Goal: Information Seeking & Learning: Understand process/instructions

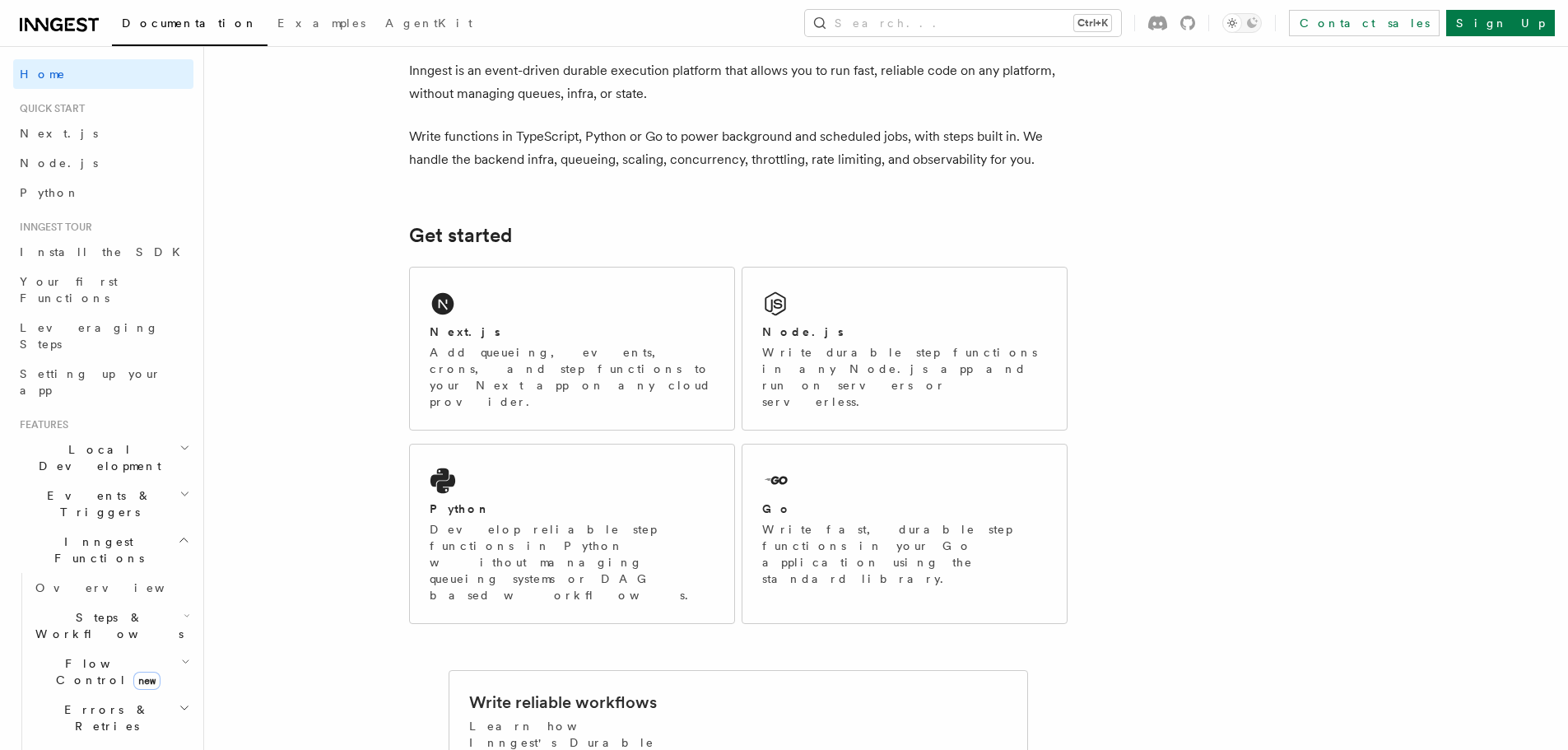
scroll to position [165, 0]
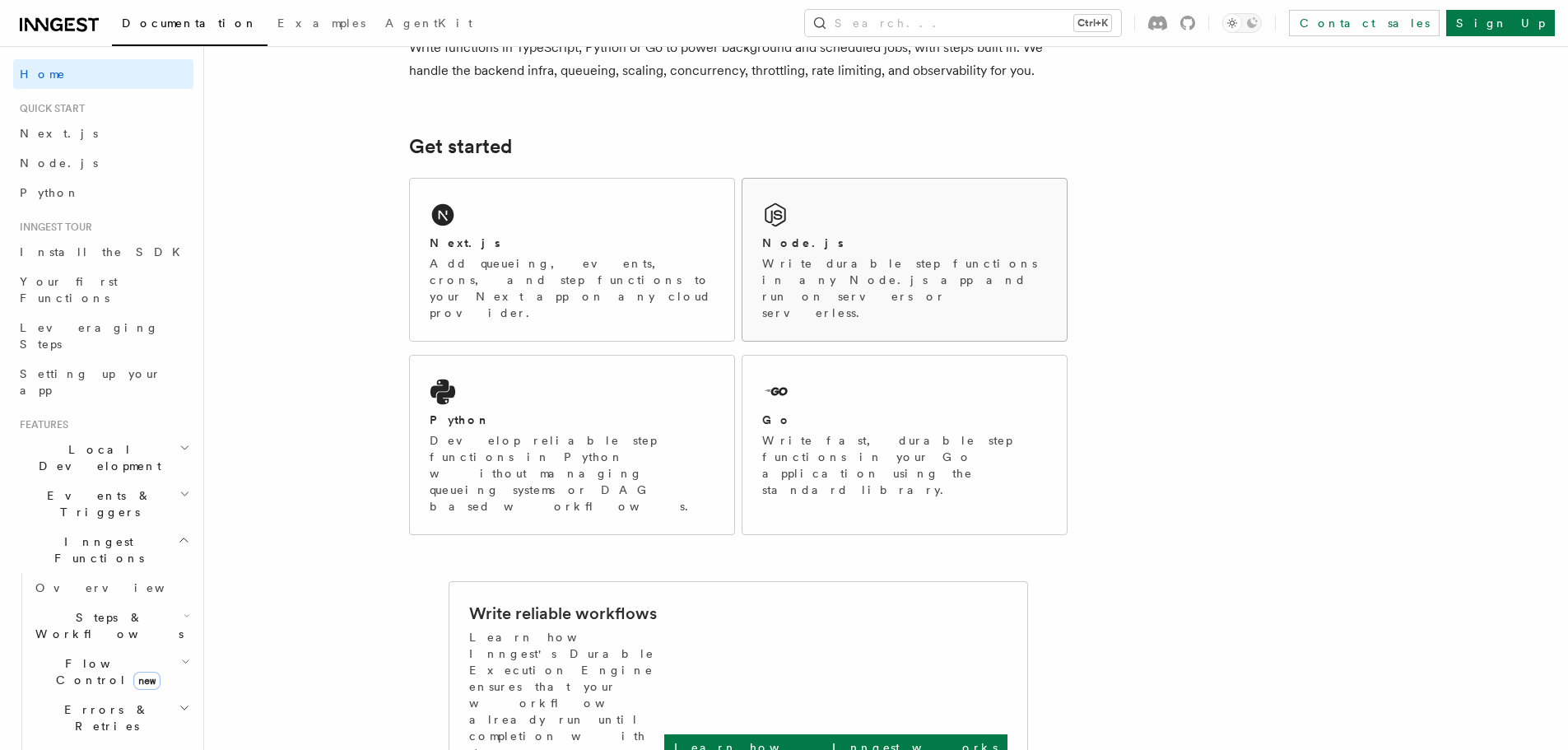
click at [849, 238] on div "Node.js" at bounding box center [905, 243] width 285 height 17
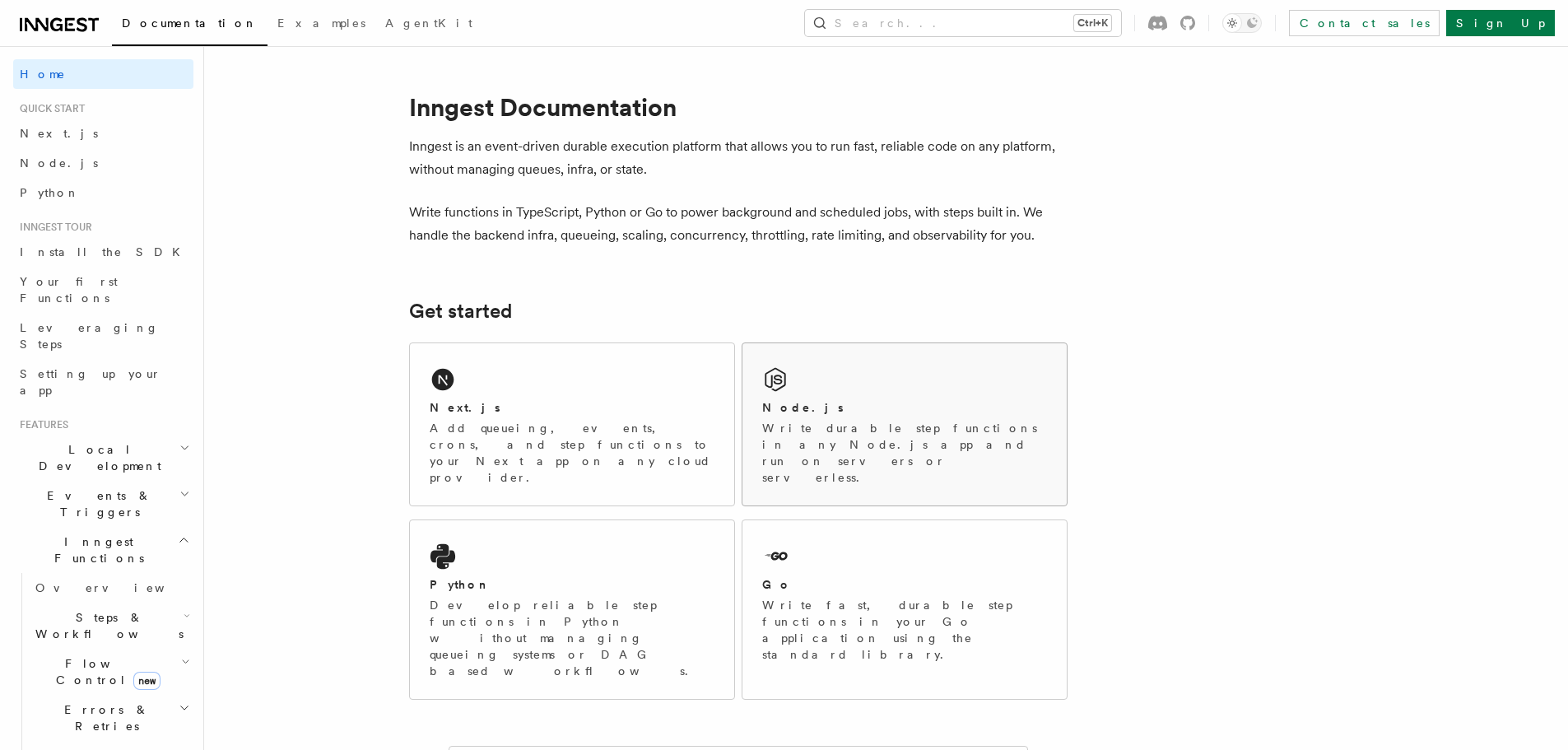
click at [937, 406] on div "Node.js" at bounding box center [905, 408] width 285 height 17
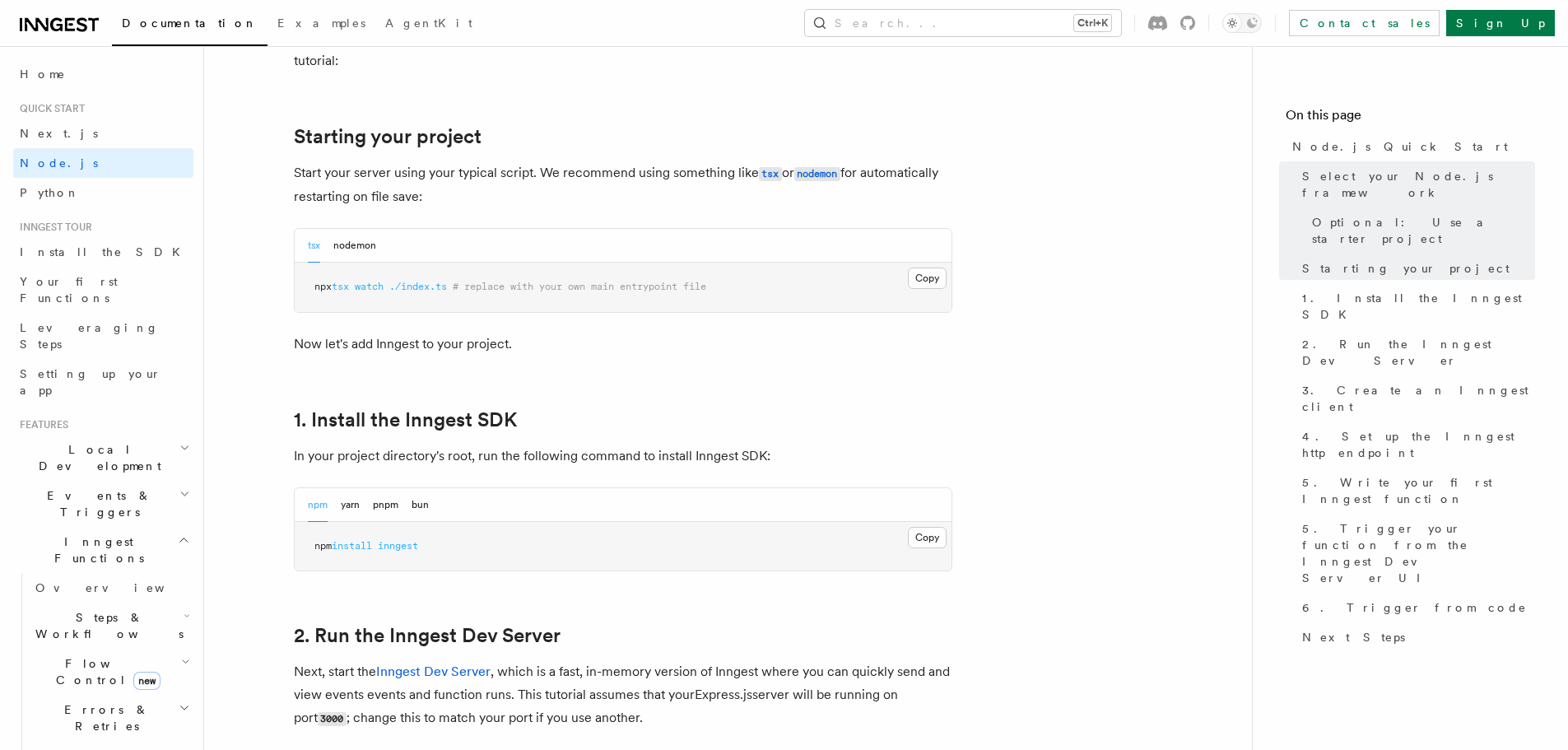
scroll to position [741, 0]
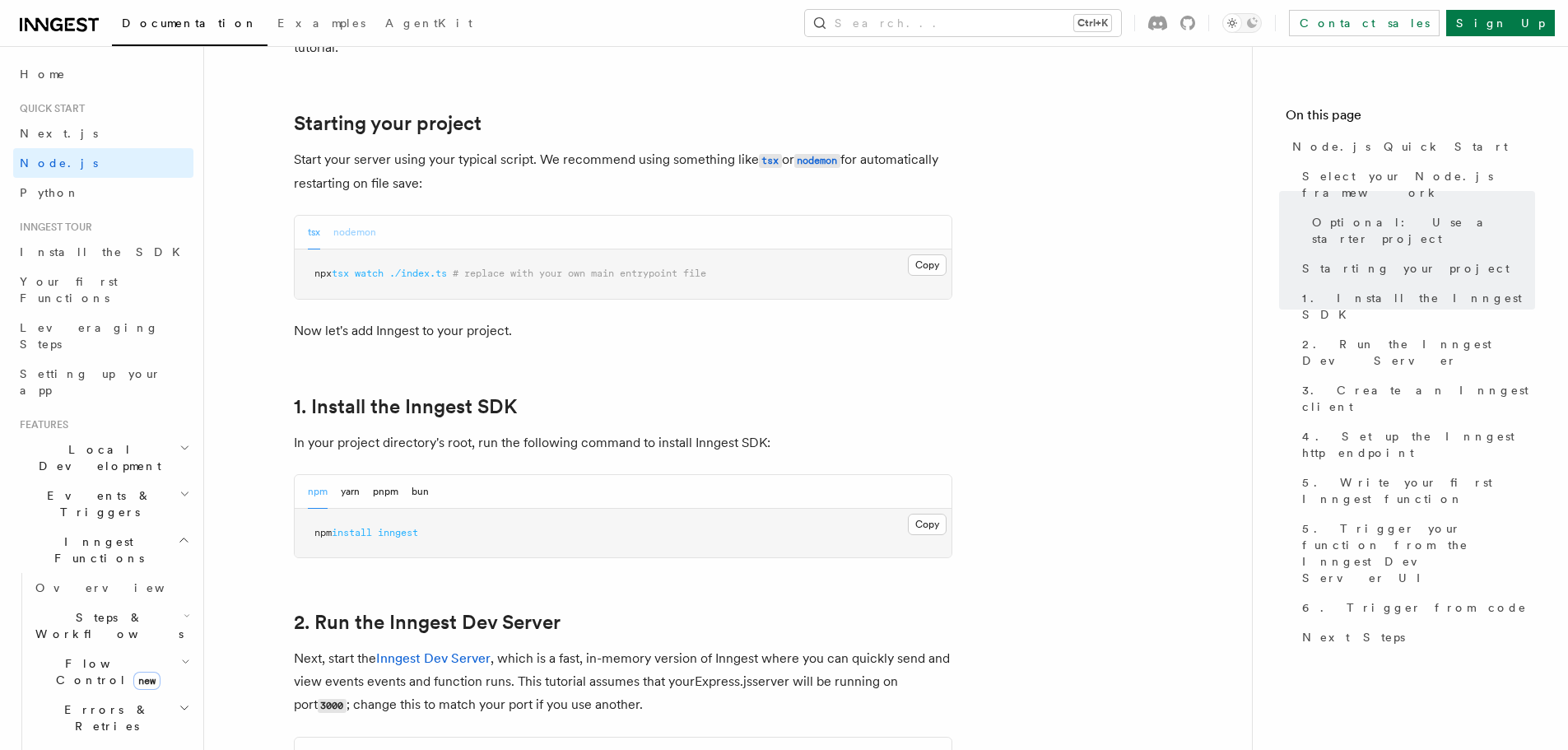
click at [372, 232] on button "nodemon" at bounding box center [355, 233] width 43 height 34
click at [313, 233] on button "tsx" at bounding box center [314, 233] width 12 height 34
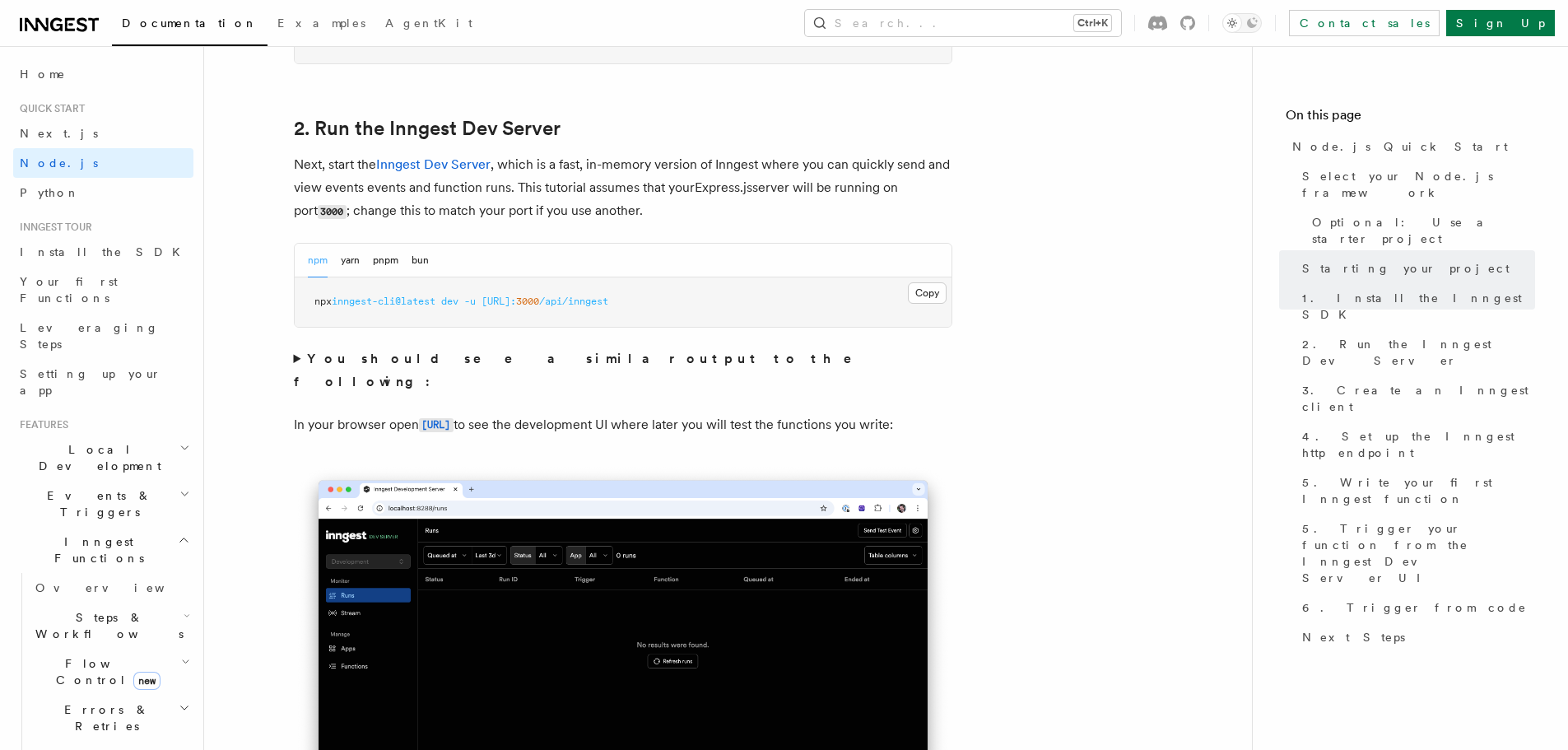
scroll to position [1317, 0]
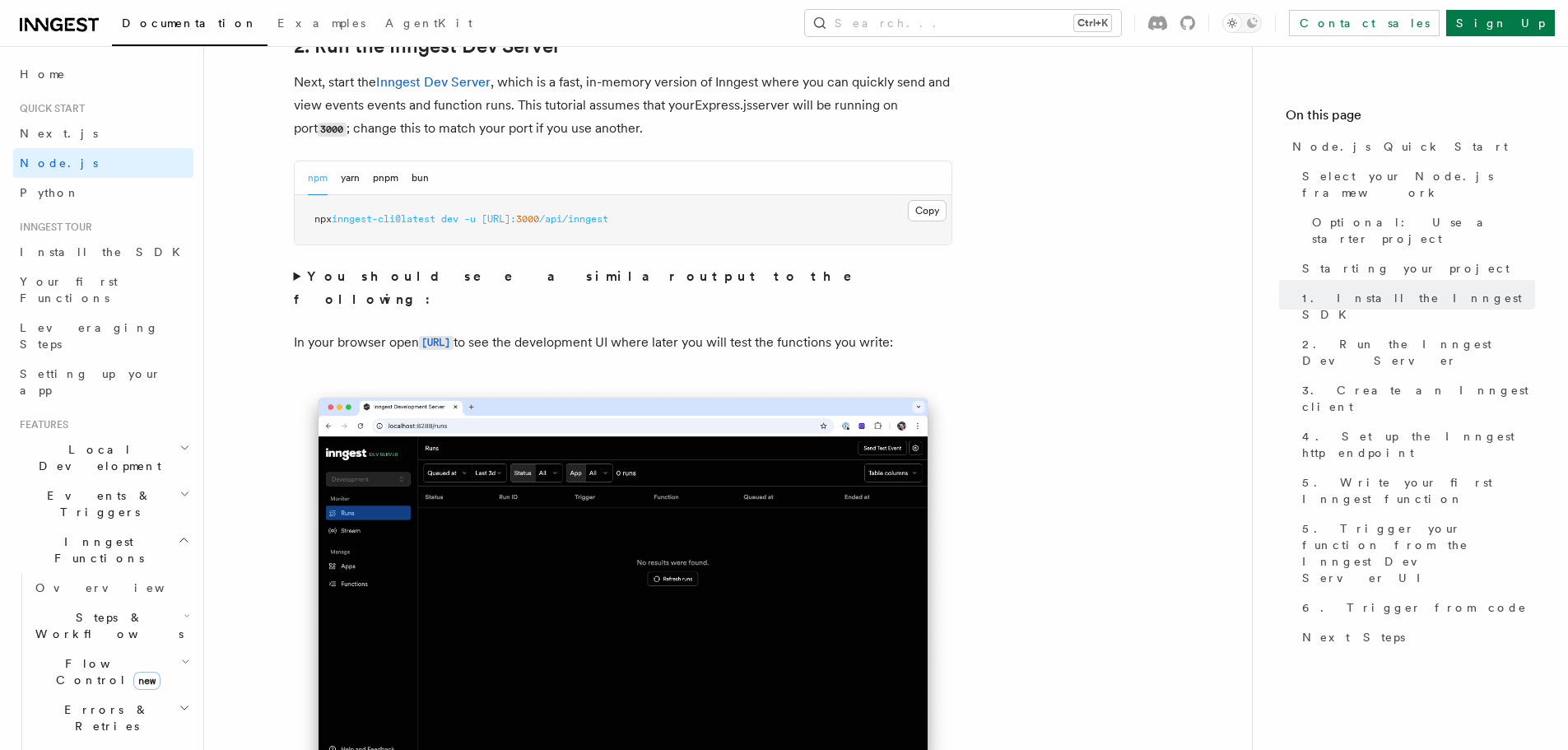
click at [297, 271] on summary "You should see a similar output to the following:" at bounding box center [623, 288] width 659 height 46
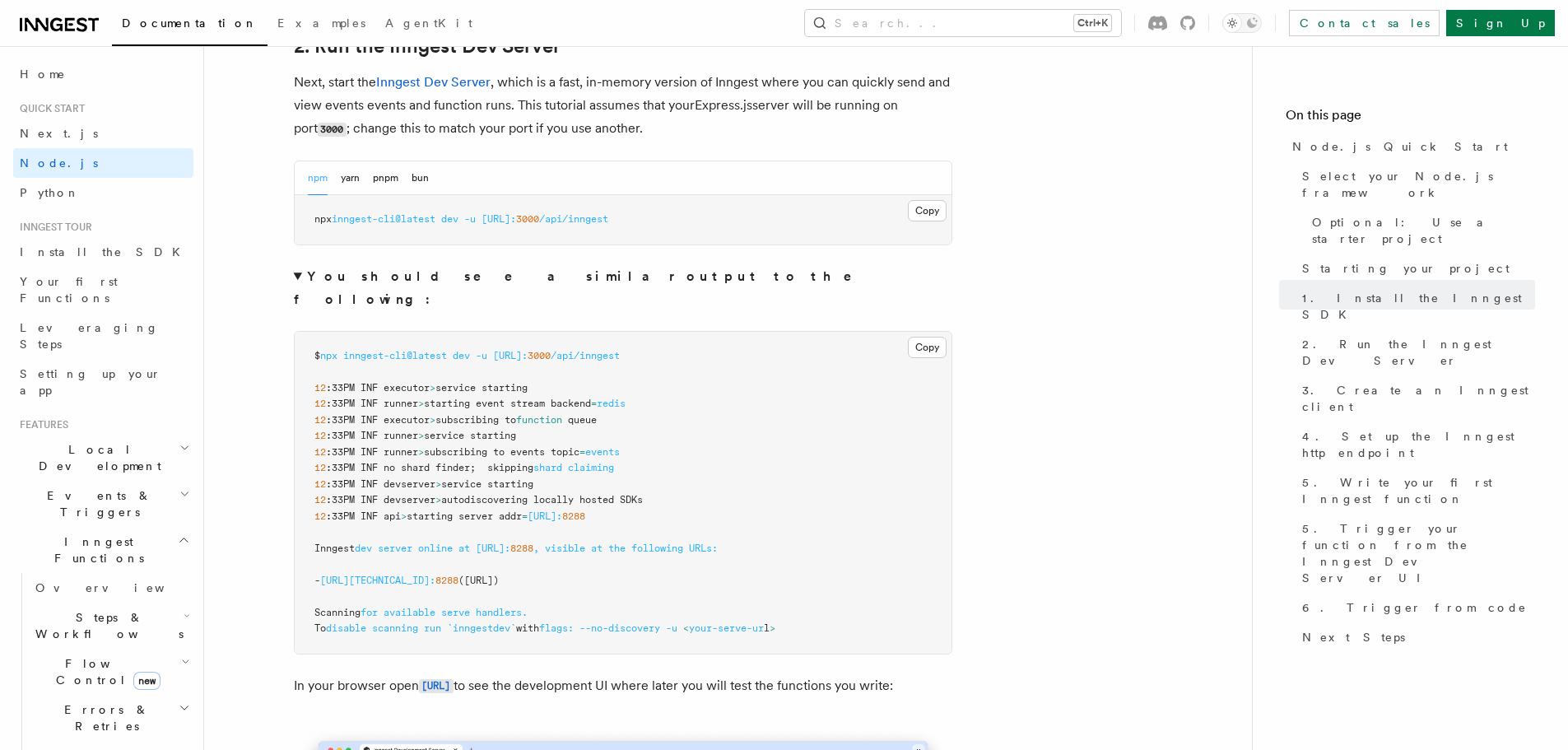
click at [297, 271] on summary "You should see a similar output to the following:" at bounding box center [623, 288] width 659 height 46
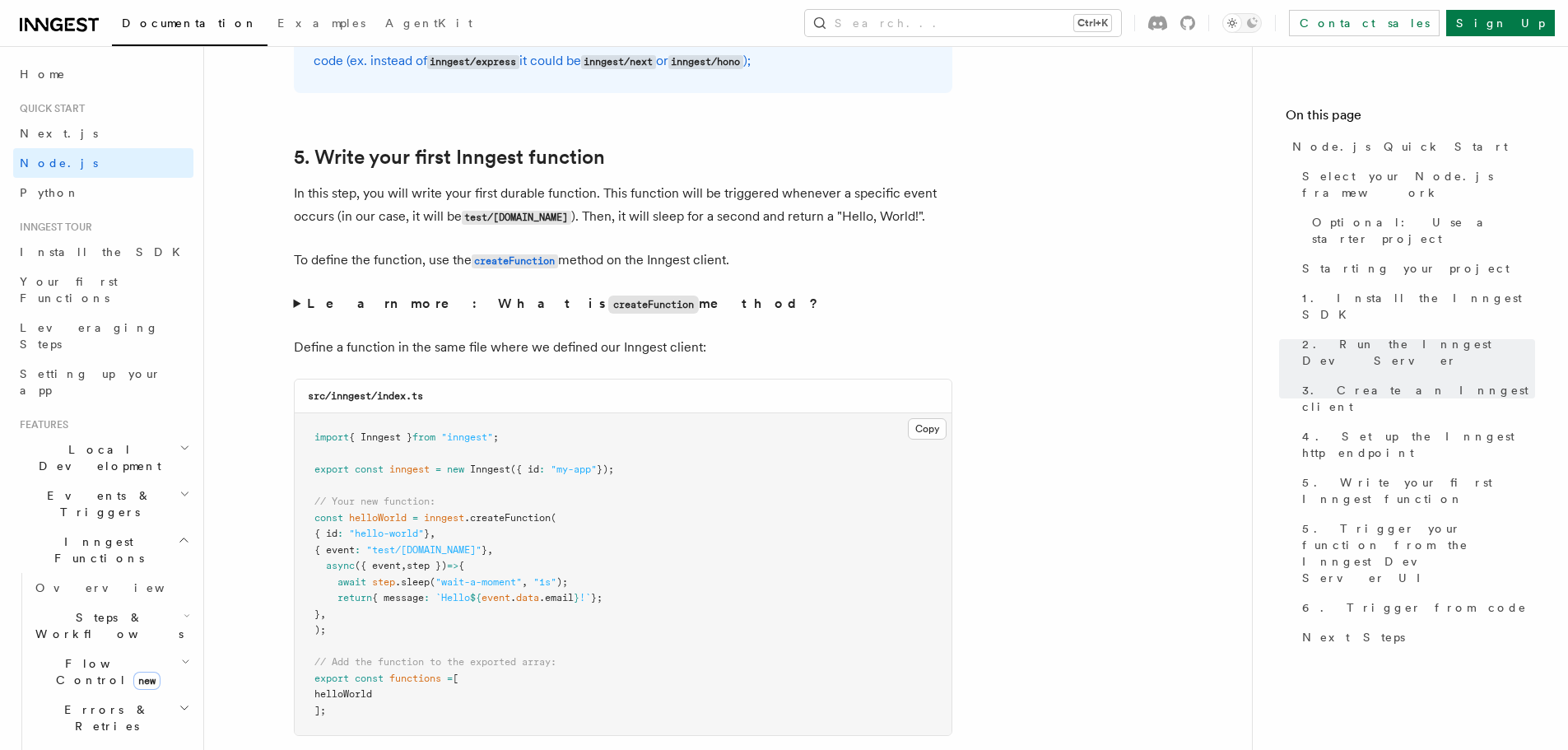
scroll to position [3046, 0]
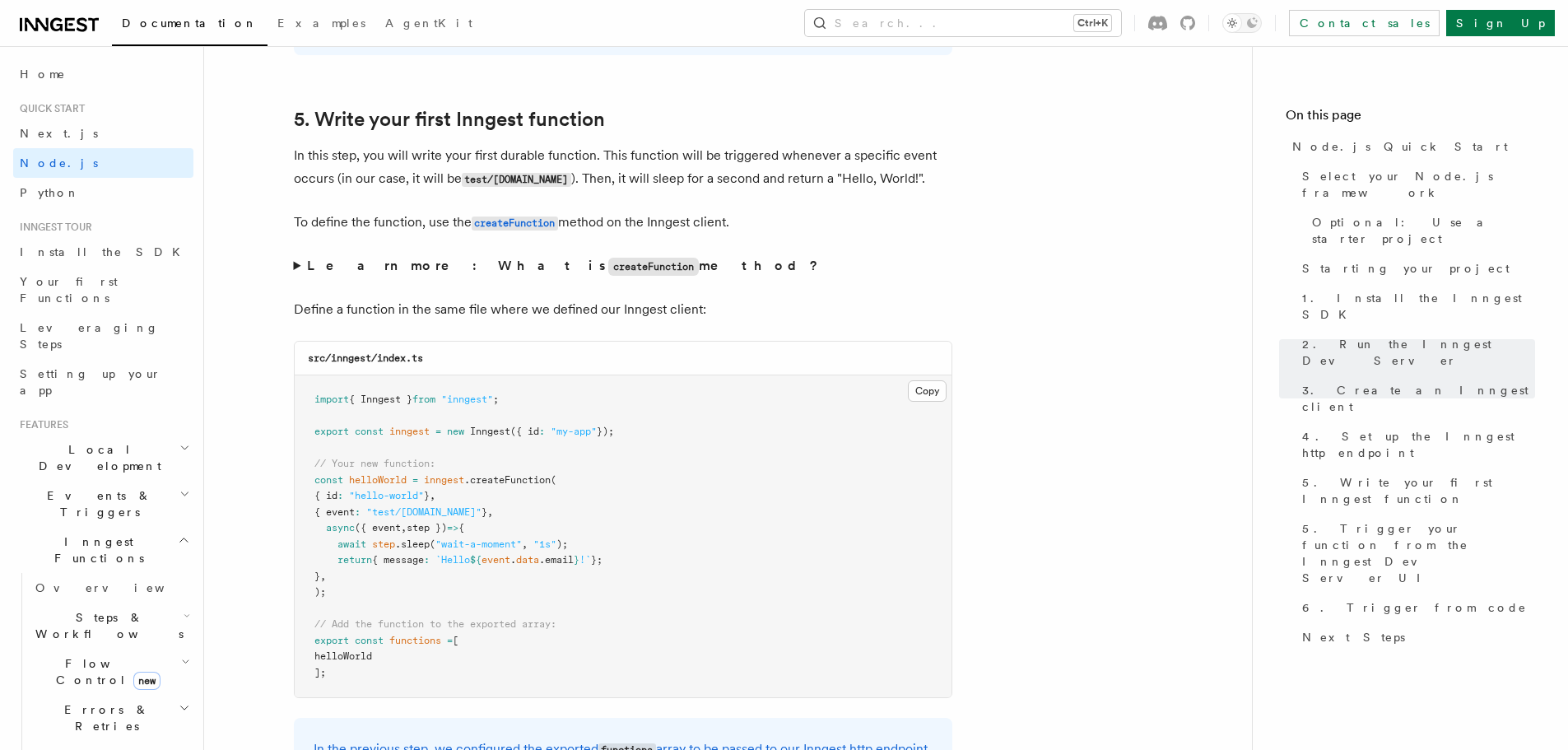
click at [391, 529] on span "({ event" at bounding box center [378, 528] width 46 height 12
click at [431, 526] on span "step })" at bounding box center [427, 528] width 40 height 12
click at [397, 547] on span ".sleep" at bounding box center [412, 544] width 35 height 12
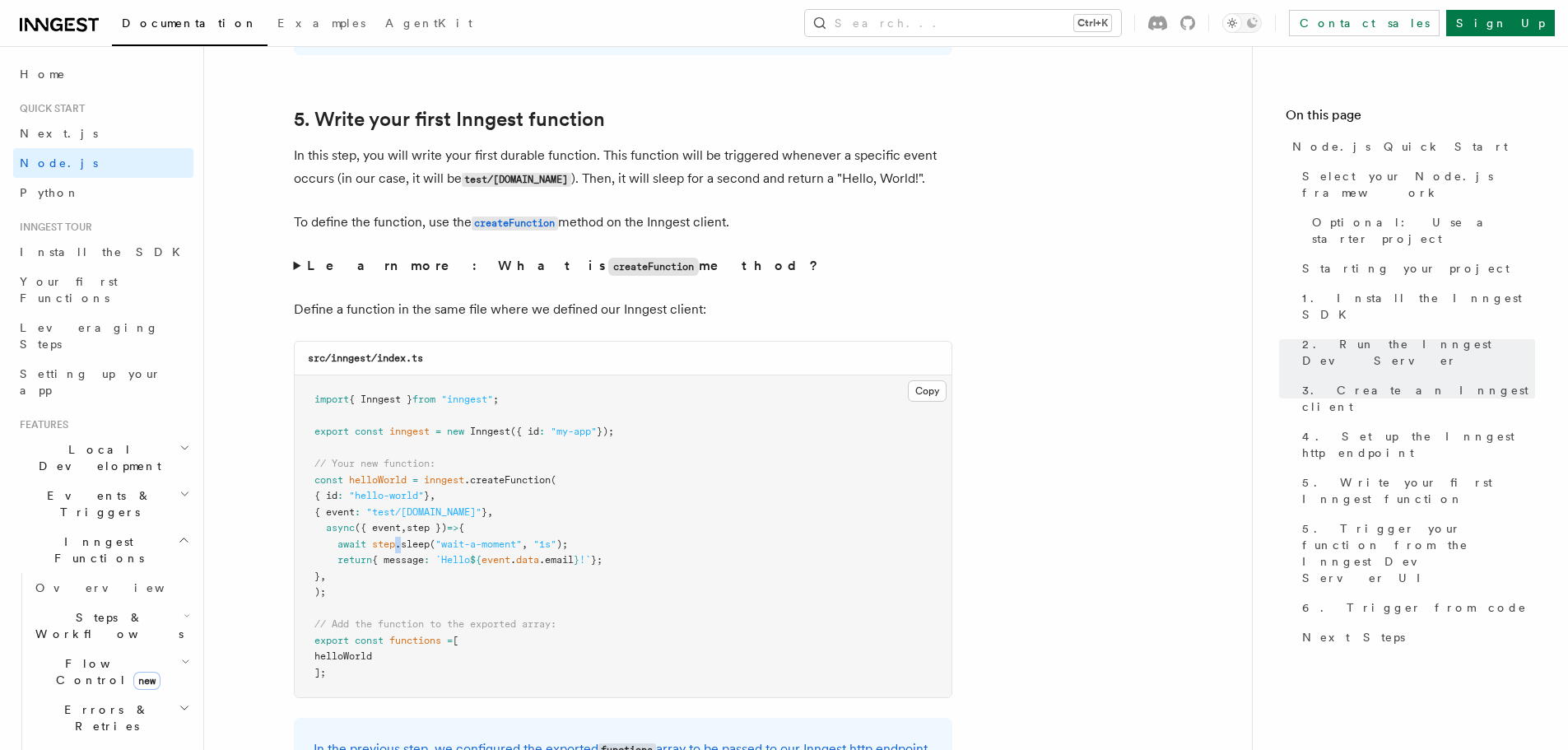
click at [395, 546] on span "step" at bounding box center [383, 544] width 23 height 12
click at [358, 548] on span "await" at bounding box center [352, 544] width 29 height 12
drag, startPoint x: 351, startPoint y: 545, endPoint x: 431, endPoint y: 551, distance: 80.2
click at [431, 551] on pre "import { Inngest } from "inngest" ; export const inngest = new Inngest ({ id : …" at bounding box center [623, 536] width 657 height 322
drag, startPoint x: 431, startPoint y: 551, endPoint x: 448, endPoint y: 552, distance: 17.0
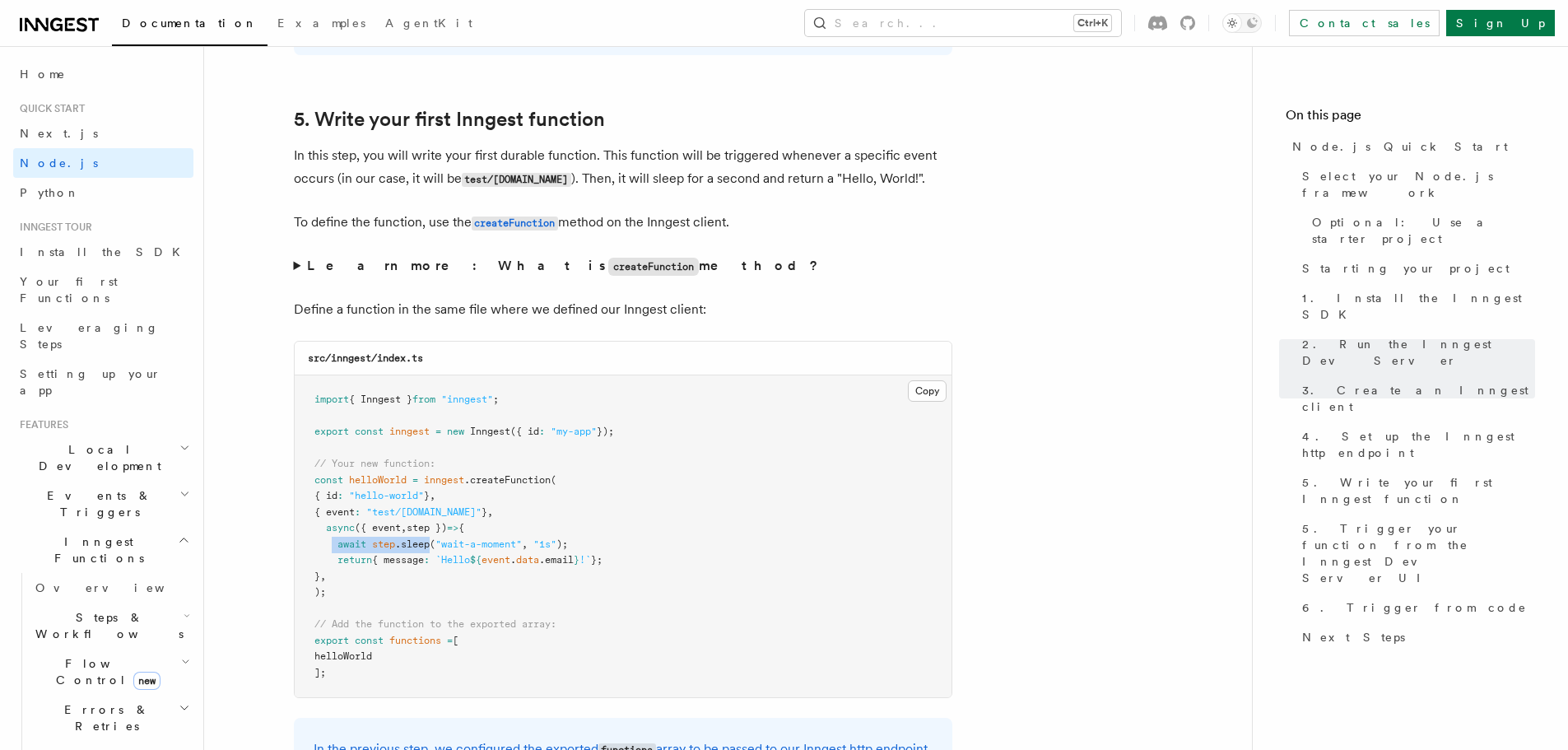
click at [431, 552] on pre "import { Inngest } from "inngest" ; export const inngest = new Inngest ({ id : …" at bounding box center [623, 536] width 657 height 322
click at [453, 552] on pre "import { Inngest } from "inngest" ; export const inngest = new Inngest ({ id : …" at bounding box center [623, 536] width 657 height 322
drag, startPoint x: 444, startPoint y: 543, endPoint x: 520, endPoint y: 541, distance: 76.0
click at [520, 541] on span ""wait-a-moment"" at bounding box center [478, 544] width 86 height 12
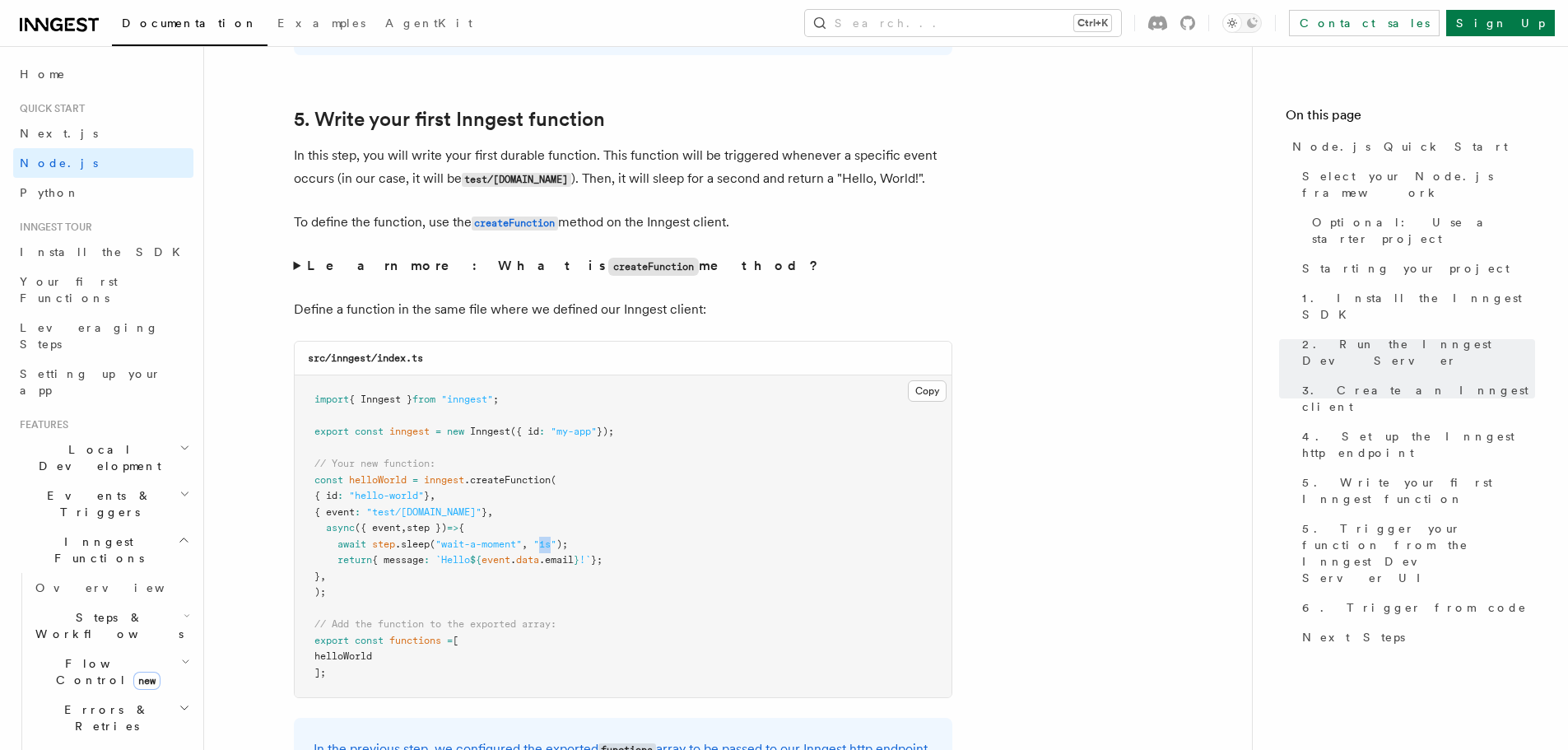
drag, startPoint x: 543, startPoint y: 546, endPoint x: 555, endPoint y: 546, distance: 12.0
click at [555, 546] on span ""1s"" at bounding box center [544, 544] width 23 height 12
click at [640, 541] on pre "import { Inngest } from "inngest" ; export const inngest = new Inngest ({ id : …" at bounding box center [623, 536] width 657 height 322
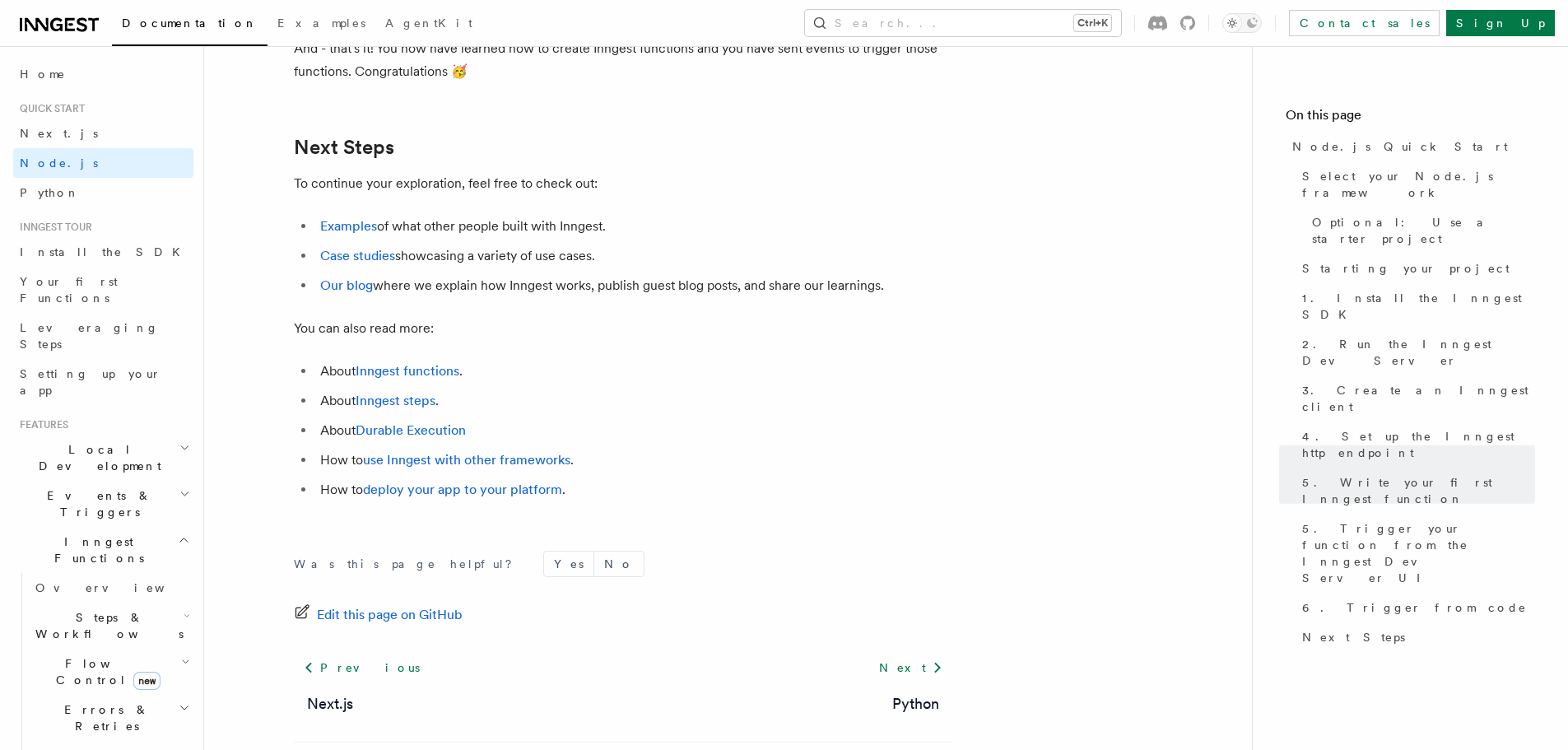
scroll to position [10346, 0]
